Goal: Check status

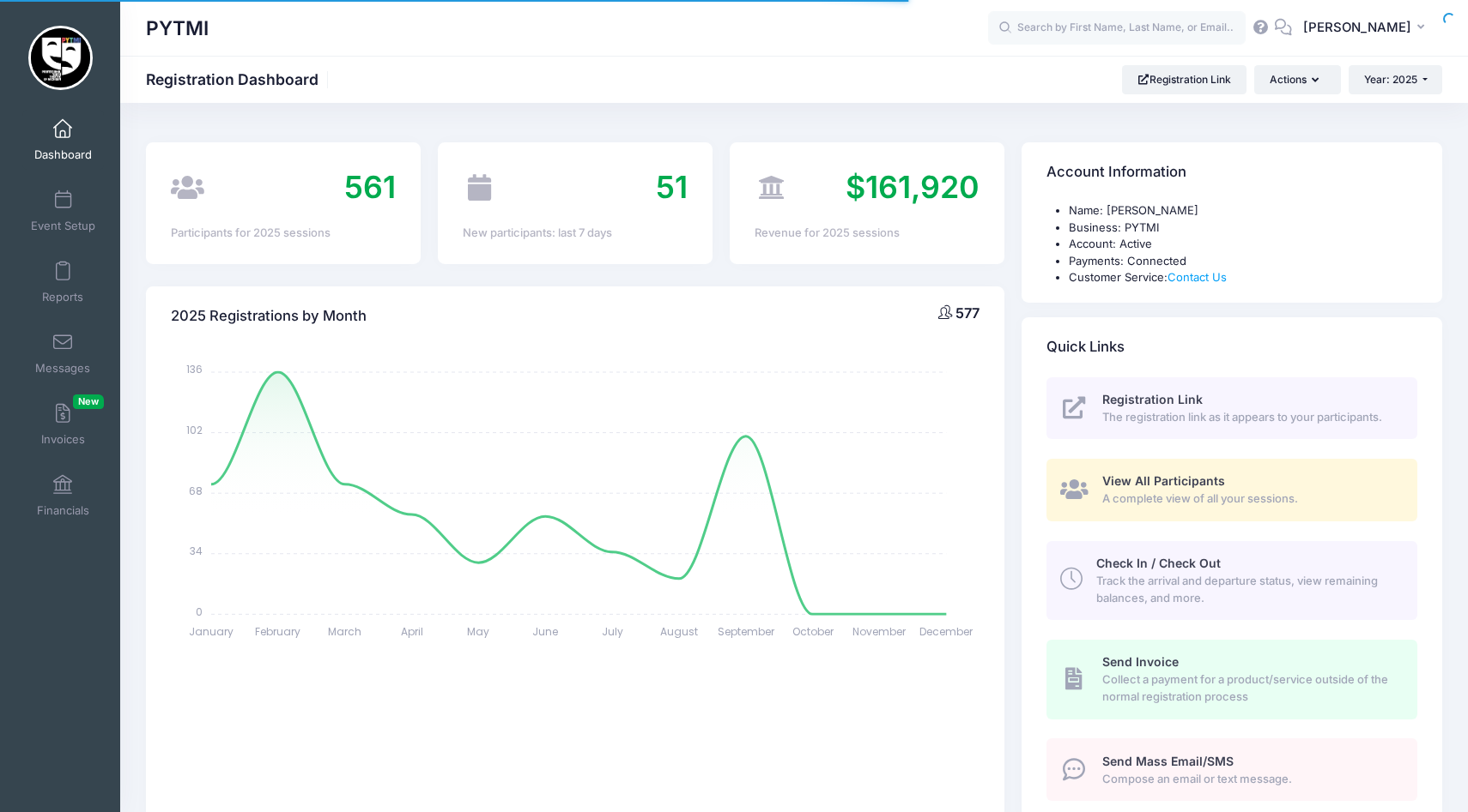
select select
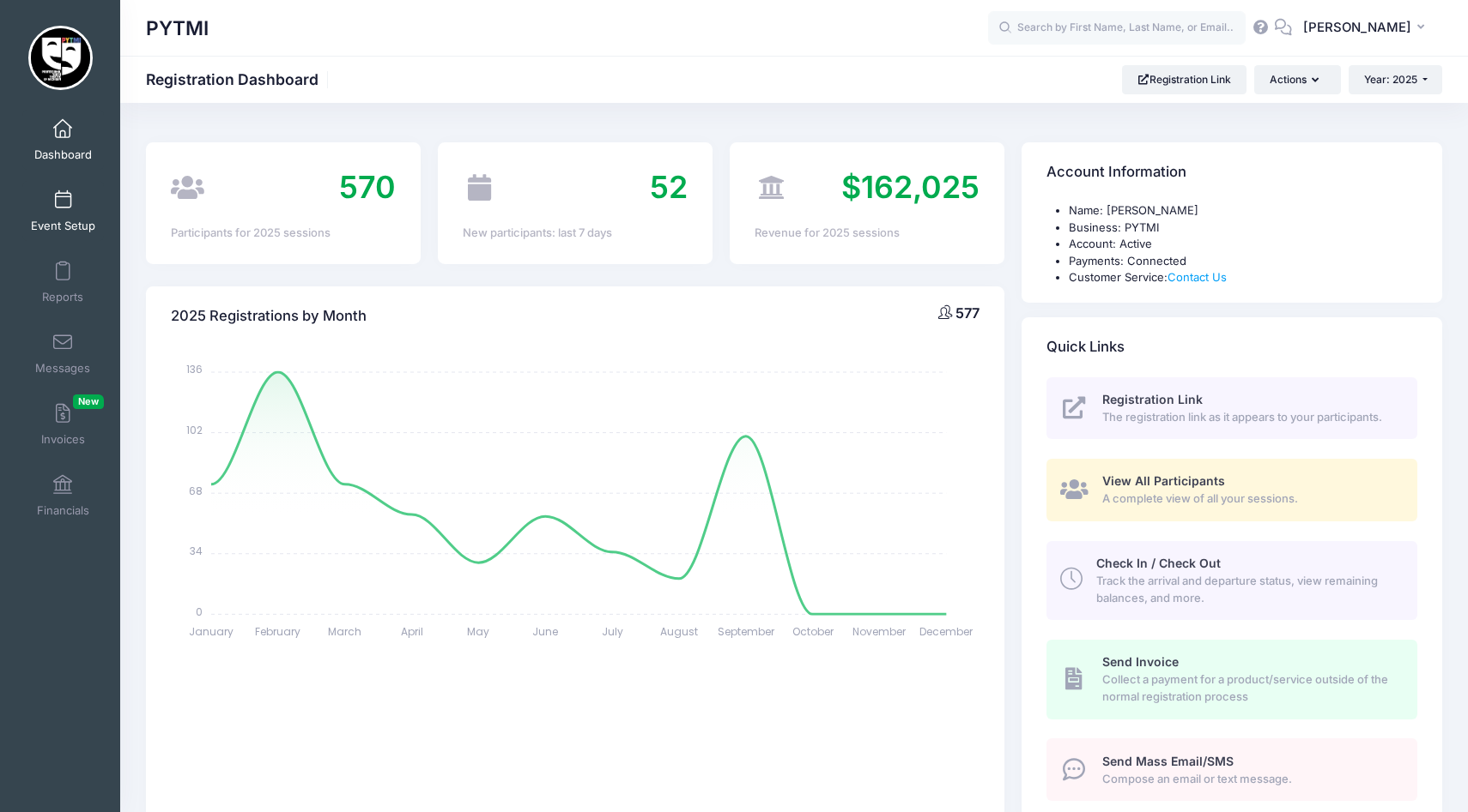
click at [44, 212] on link "Event Setup" at bounding box center [63, 210] width 82 height 60
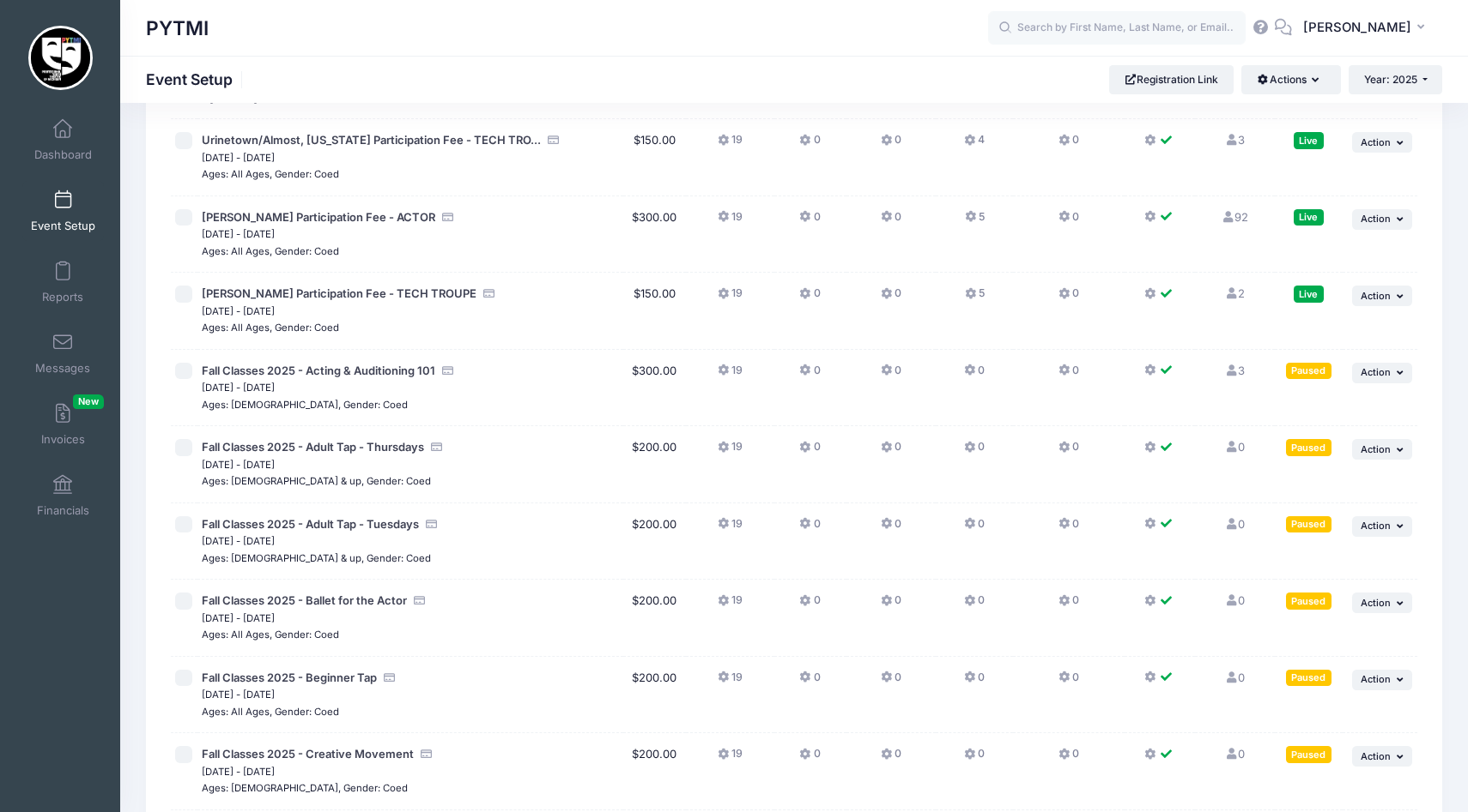
scroll to position [4422, 0]
click at [1237, 209] on link "92 Full" at bounding box center [1234, 216] width 28 height 14
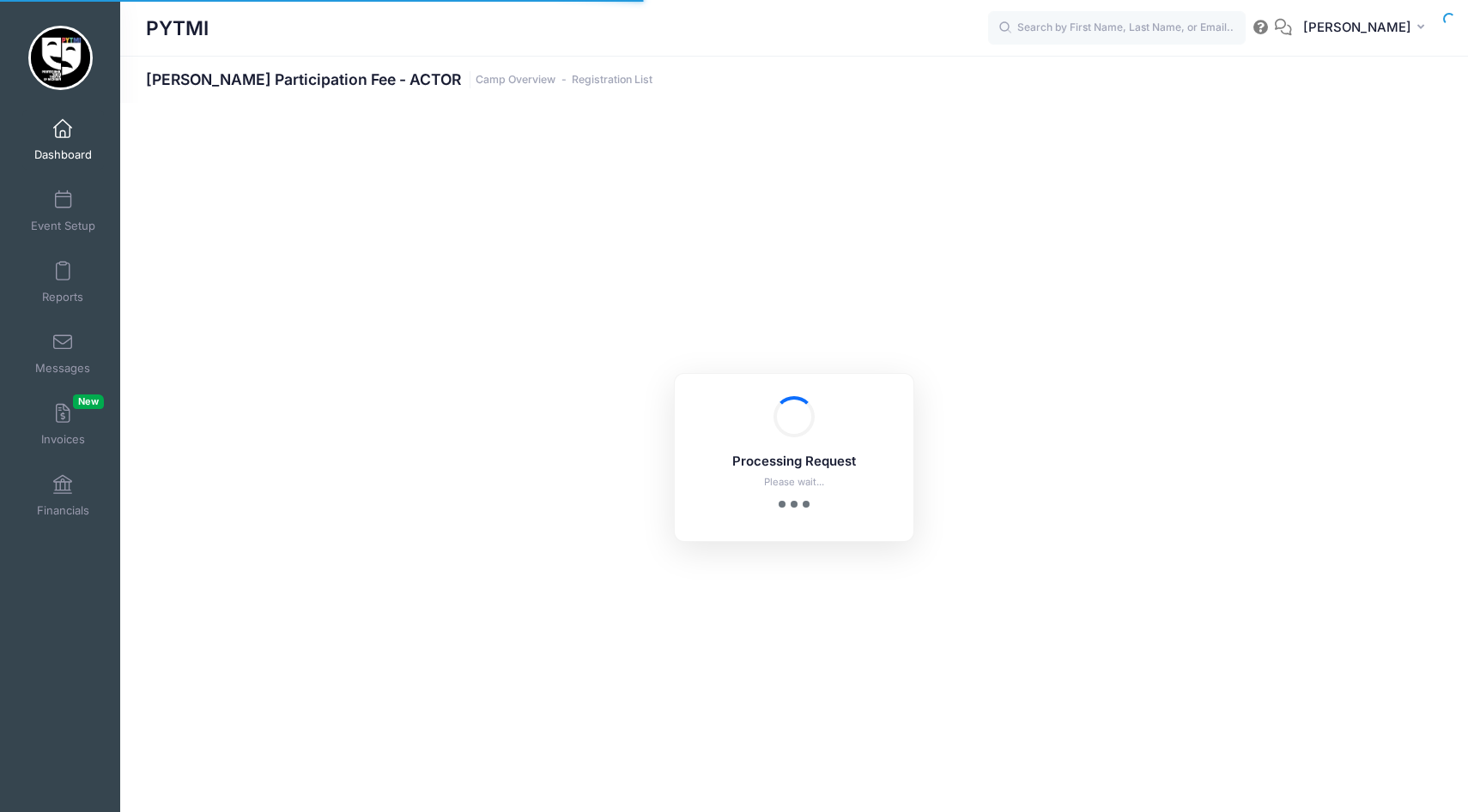
select select "10"
